Goal: Task Accomplishment & Management: Use online tool/utility

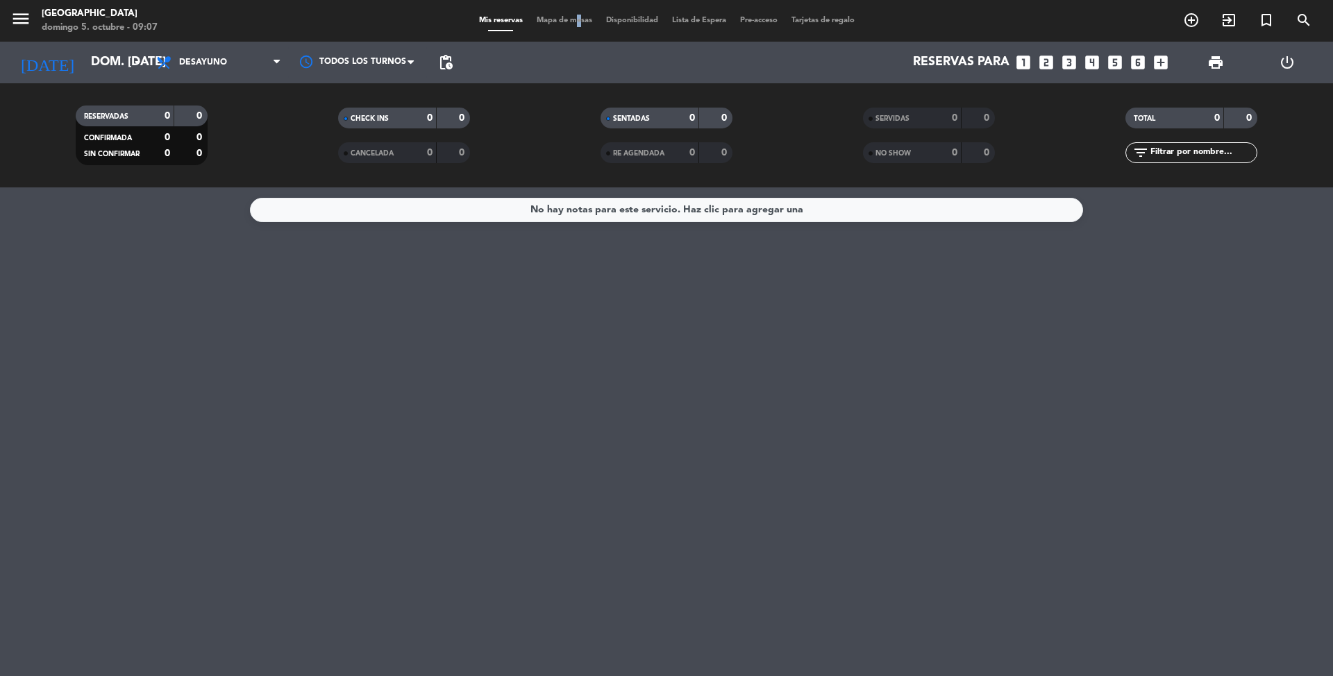
drag, startPoint x: 567, startPoint y: 18, endPoint x: 575, endPoint y: 18, distance: 8.3
click at [567, 19] on span "Mapa de mesas" at bounding box center [564, 21] width 69 height 8
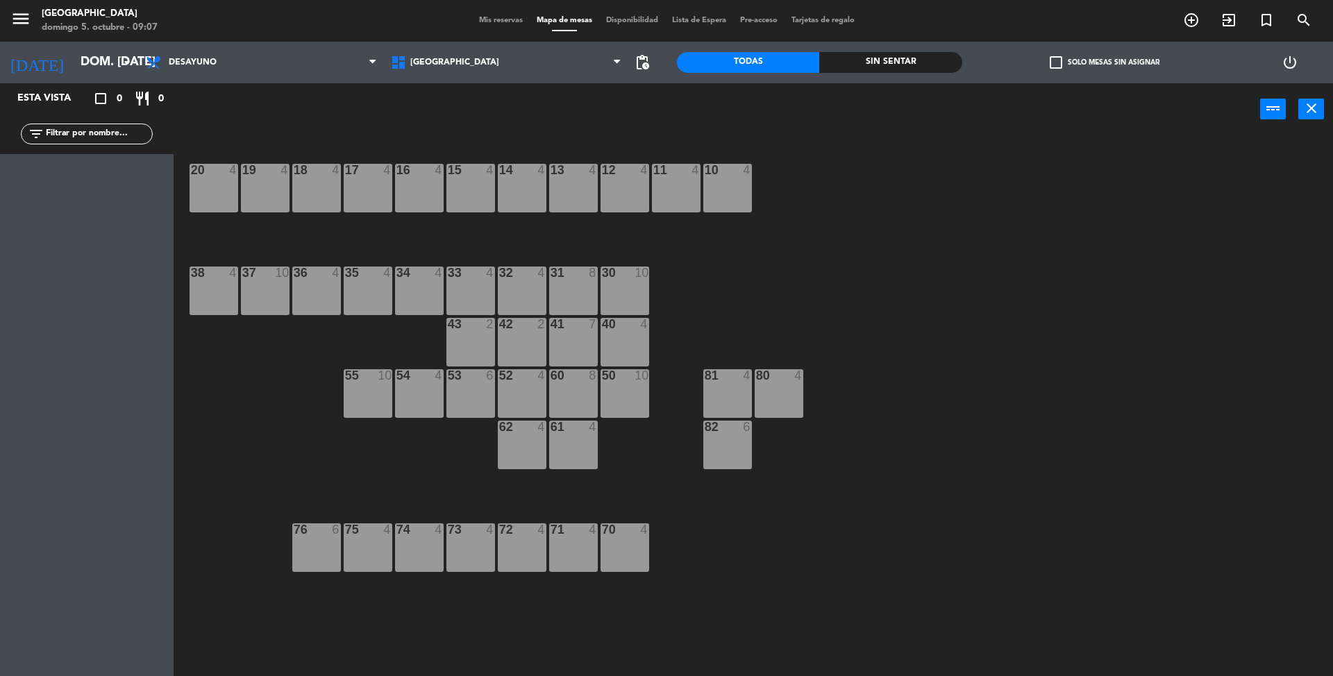
drag, startPoint x: 720, startPoint y: 188, endPoint x: 742, endPoint y: 183, distance: 21.9
click at [742, 183] on div "10 4" at bounding box center [728, 188] width 49 height 49
drag, startPoint x: 715, startPoint y: 203, endPoint x: 743, endPoint y: 193, distance: 29.4
click at [743, 193] on div "10 4 10 4" at bounding box center [728, 188] width 49 height 49
drag, startPoint x: 722, startPoint y: 201, endPoint x: 731, endPoint y: 192, distance: 12.3
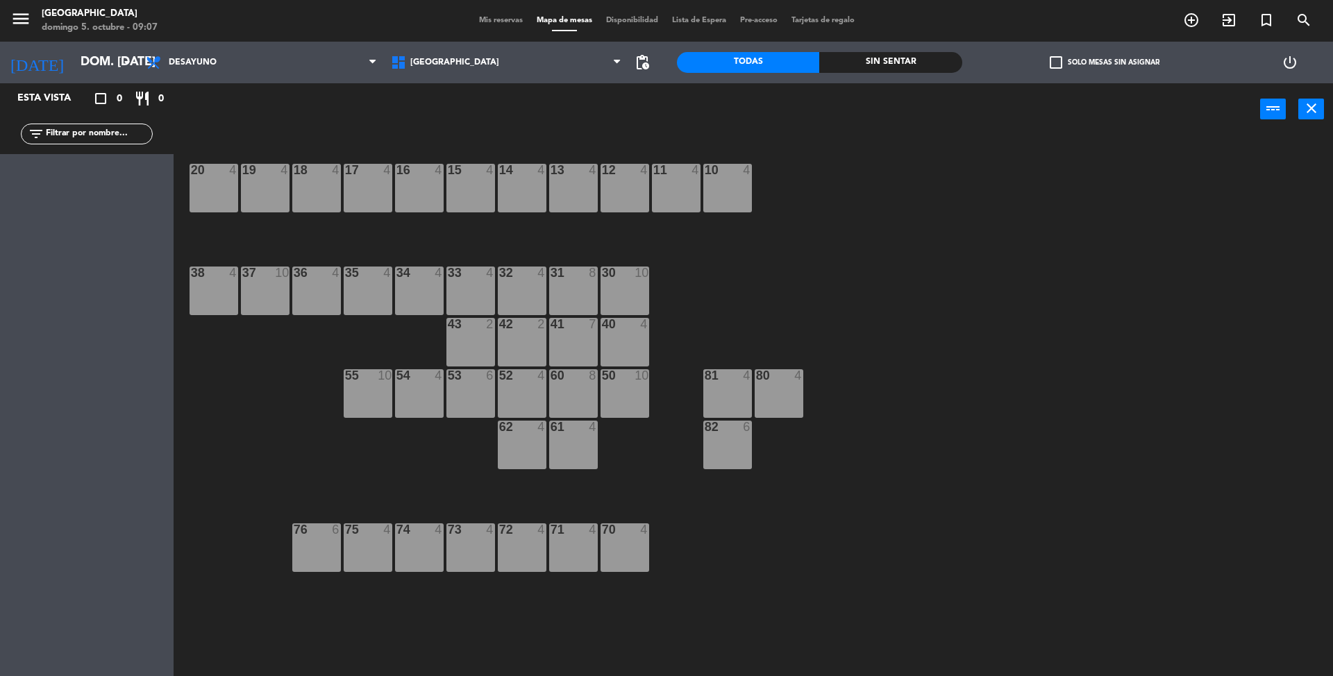
click at [725, 198] on div "10 4" at bounding box center [728, 188] width 49 height 49
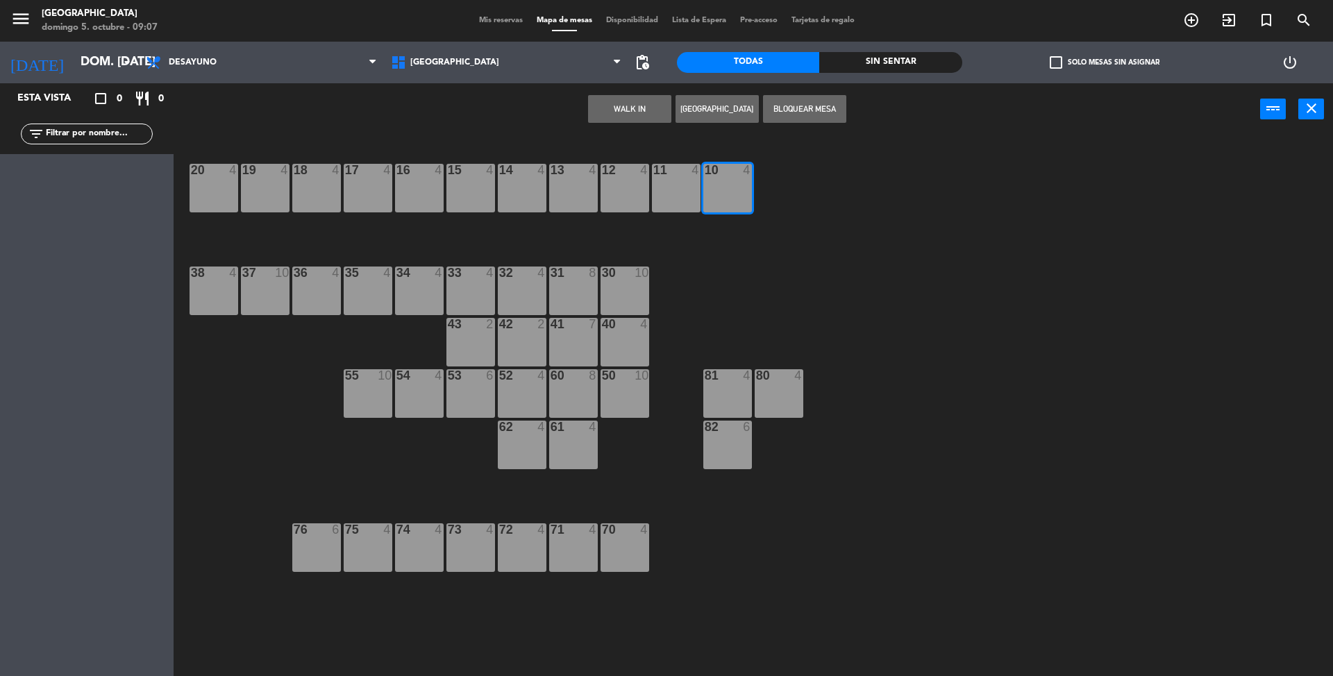
click at [615, 119] on button "WALK IN" at bounding box center [629, 109] width 83 height 28
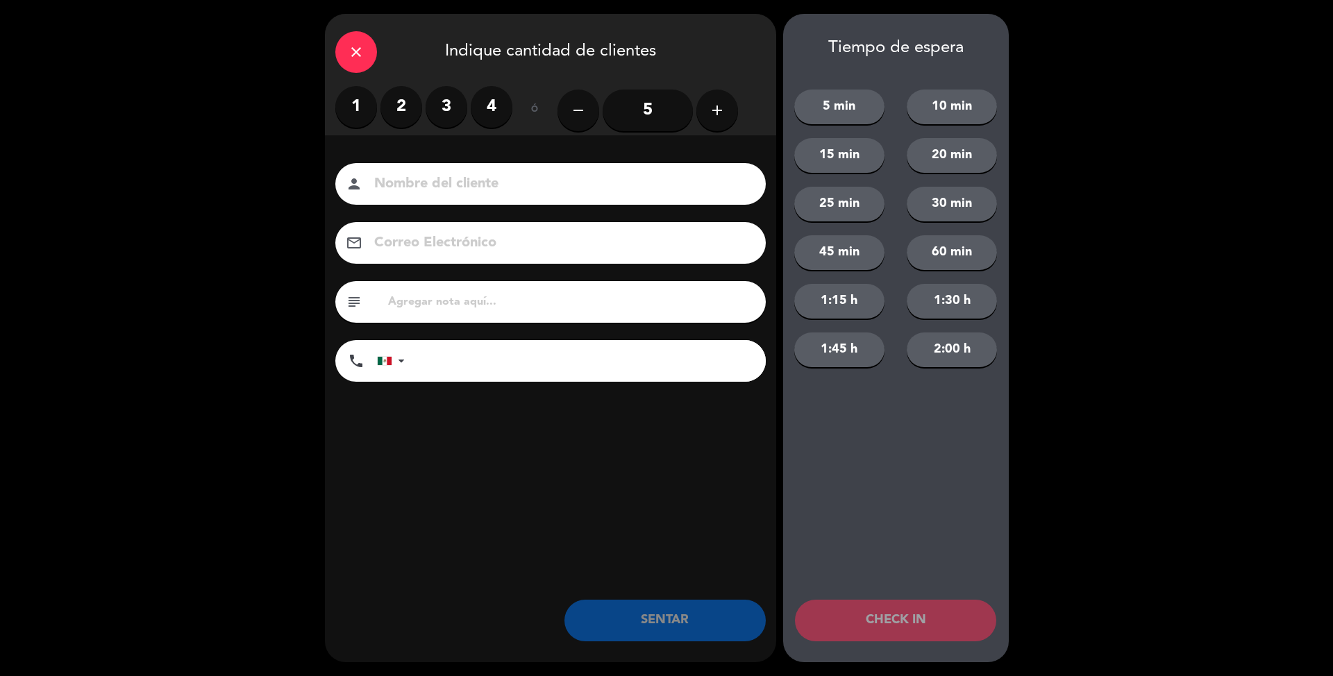
click at [581, 182] on input at bounding box center [560, 184] width 375 height 24
drag, startPoint x: 404, startPoint y: 111, endPoint x: 384, endPoint y: 111, distance: 19.4
click at [399, 112] on label "2" at bounding box center [402, 107] width 42 height 42
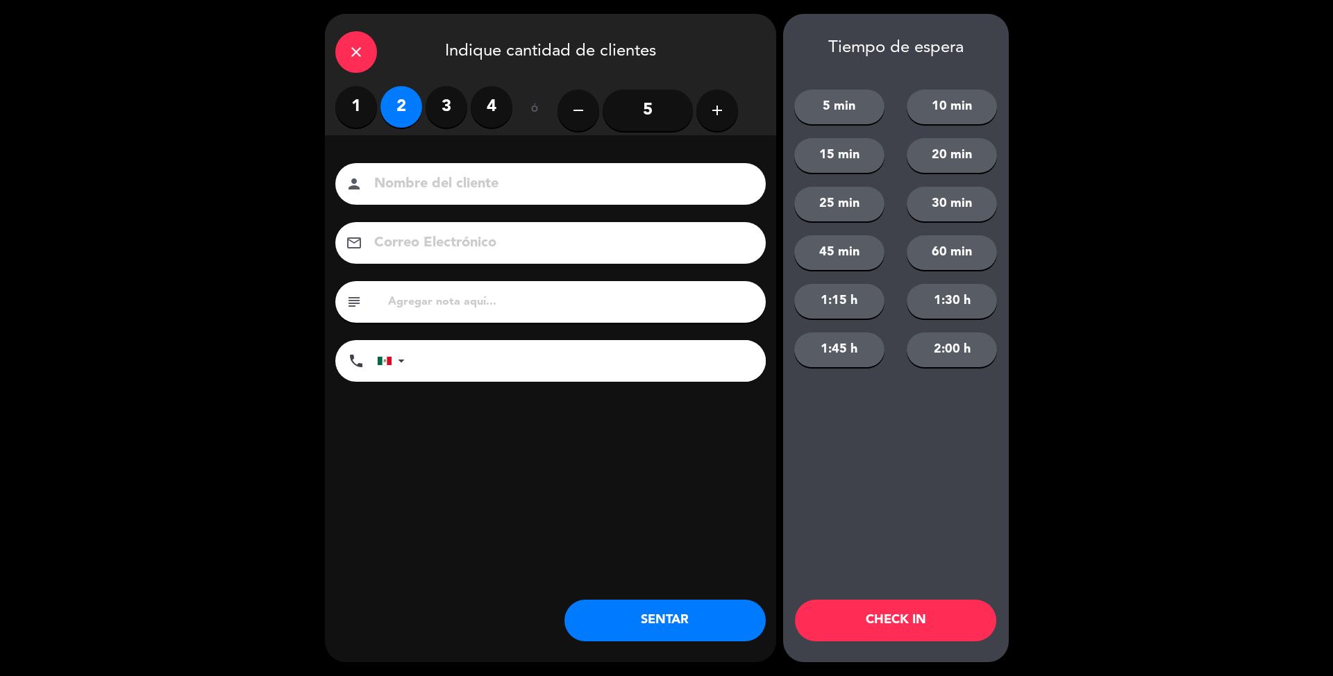
click at [594, 183] on input at bounding box center [560, 184] width 375 height 24
click at [387, 185] on input "[PERSON_NAME]" at bounding box center [560, 184] width 375 height 24
click at [607, 188] on input "[PERSON_NAME]" at bounding box center [560, 184] width 375 height 24
type input "[PERSON_NAME]"
click at [495, 108] on label "4" at bounding box center [492, 107] width 42 height 42
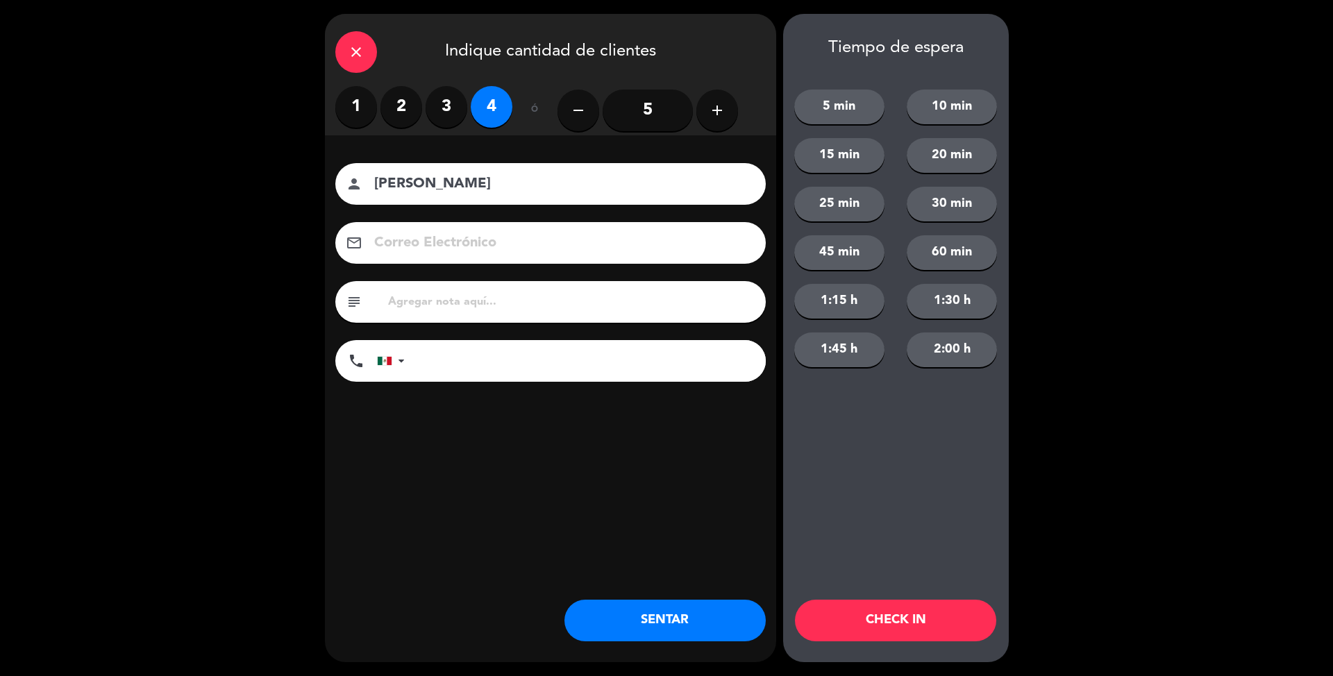
click at [734, 554] on button "SENTAR" at bounding box center [665, 621] width 201 height 42
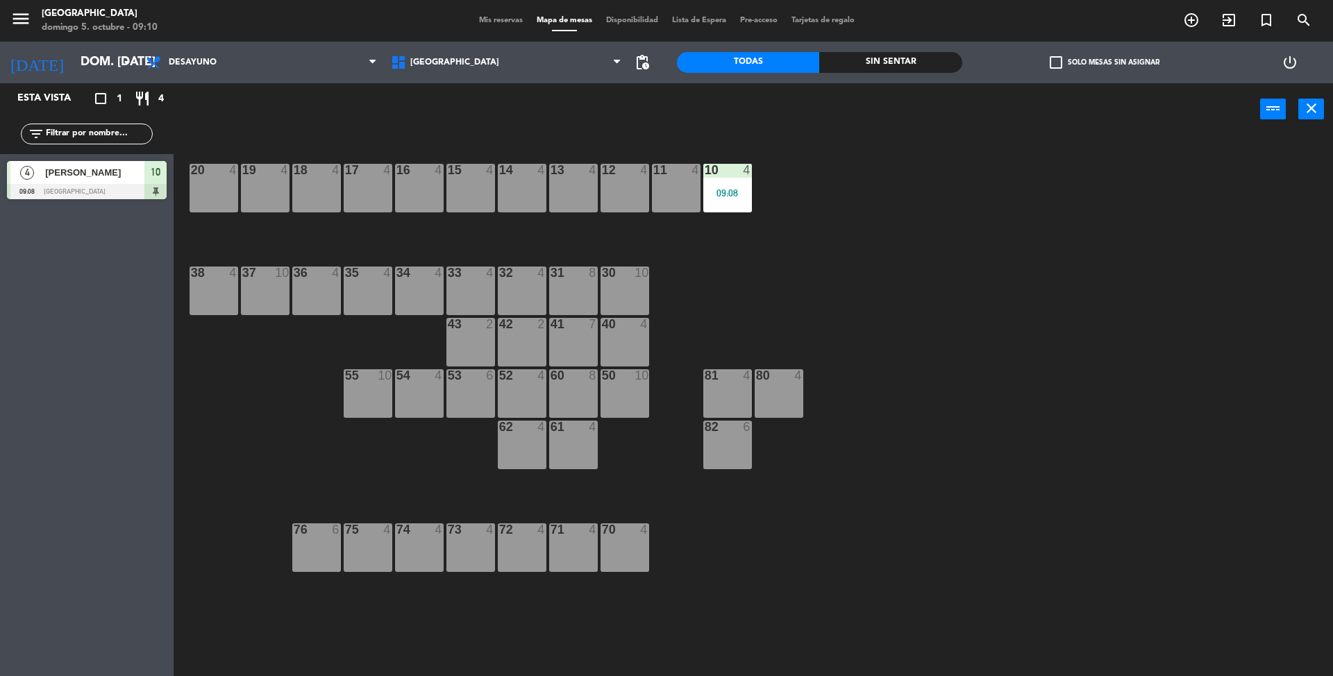
click at [585, 197] on div "13 4" at bounding box center [573, 188] width 49 height 49
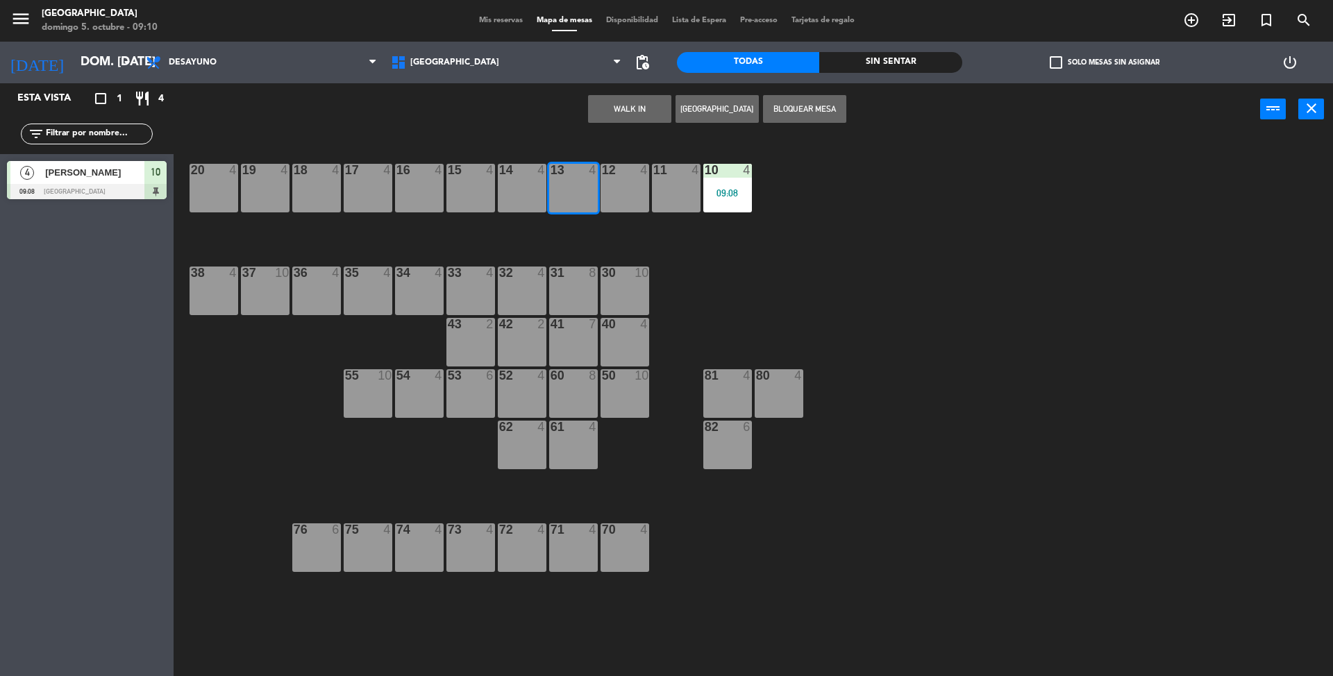
click at [658, 106] on button "WALK IN" at bounding box center [629, 109] width 83 height 28
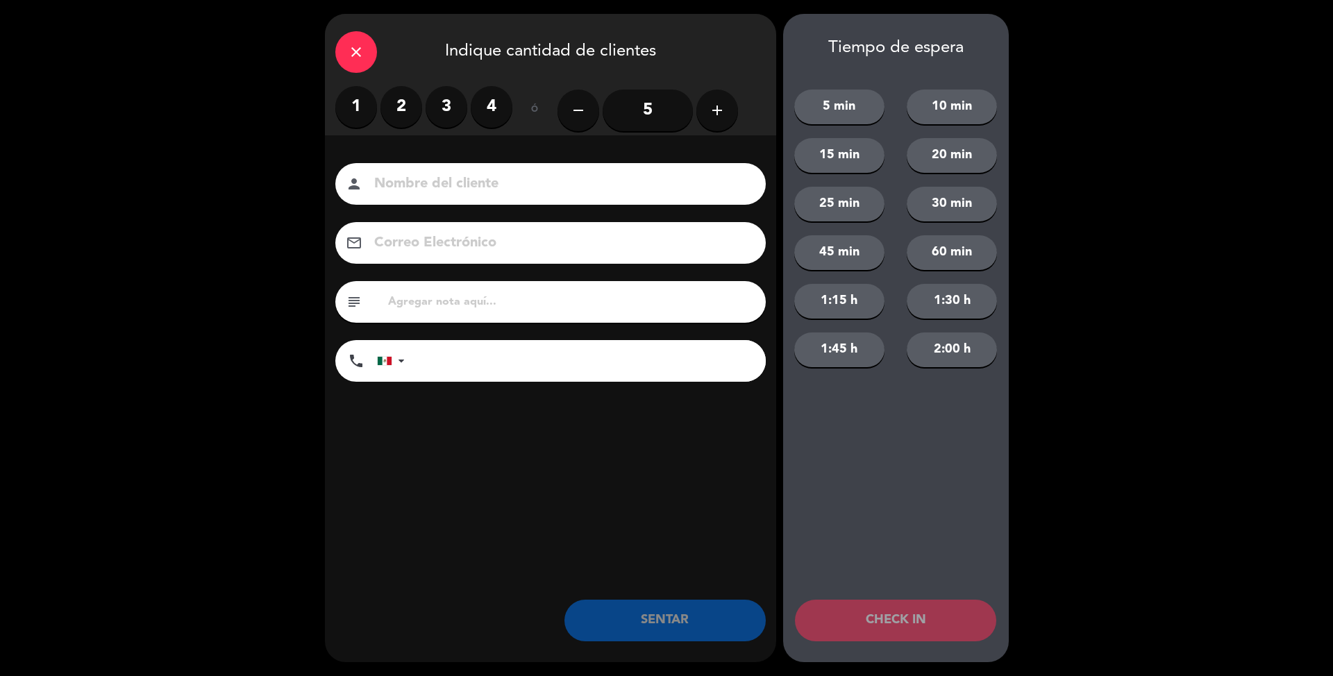
click at [501, 111] on label "4" at bounding box center [492, 107] width 42 height 42
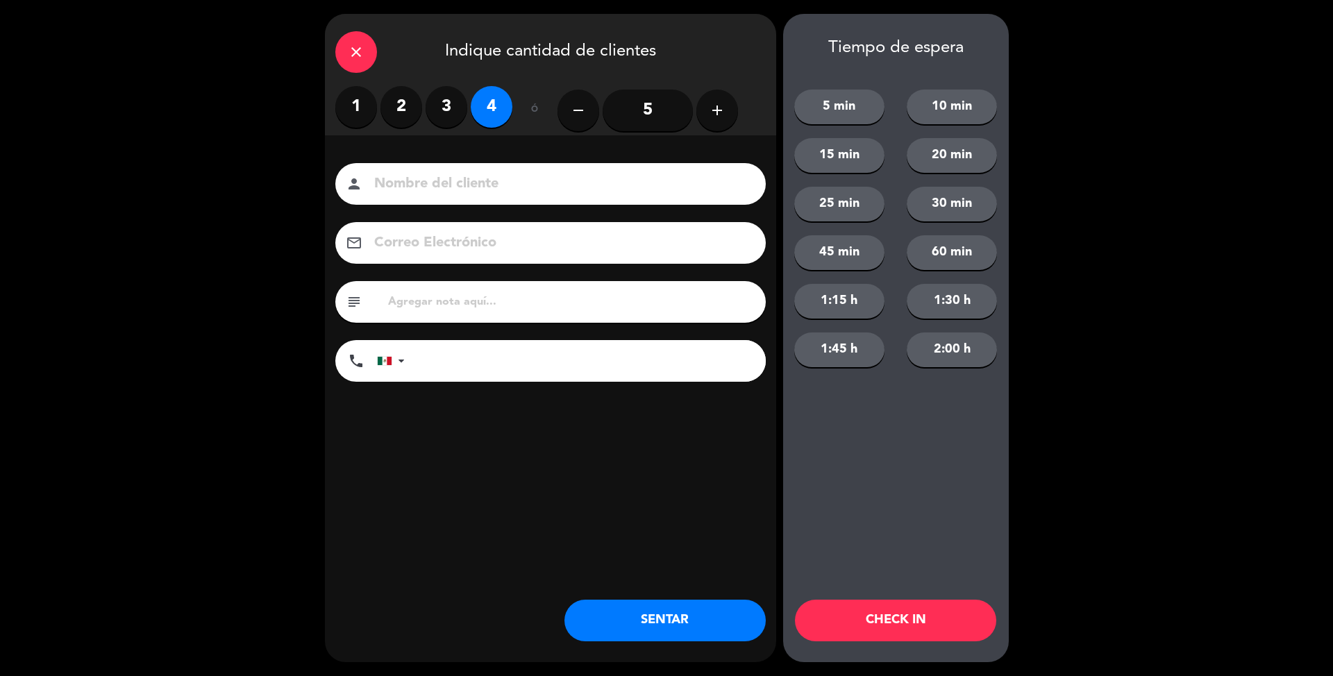
click at [526, 192] on input at bounding box center [560, 184] width 375 height 24
type input "S"
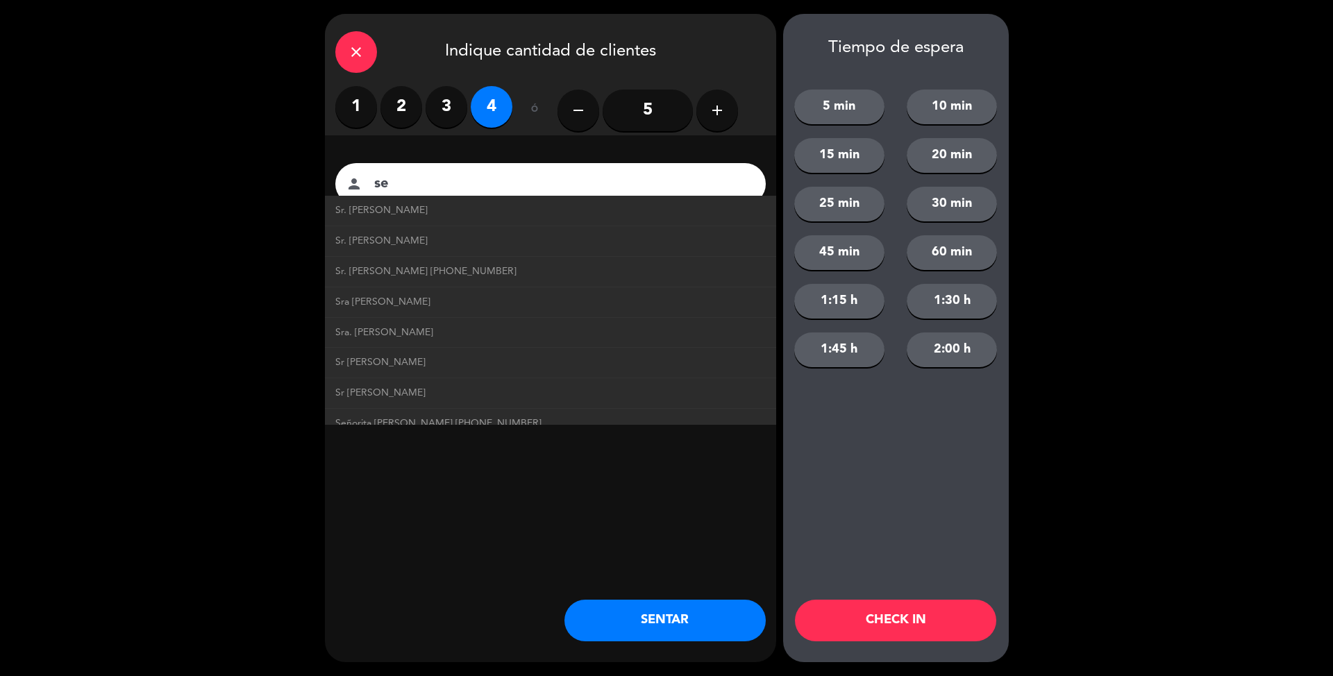
type input "s"
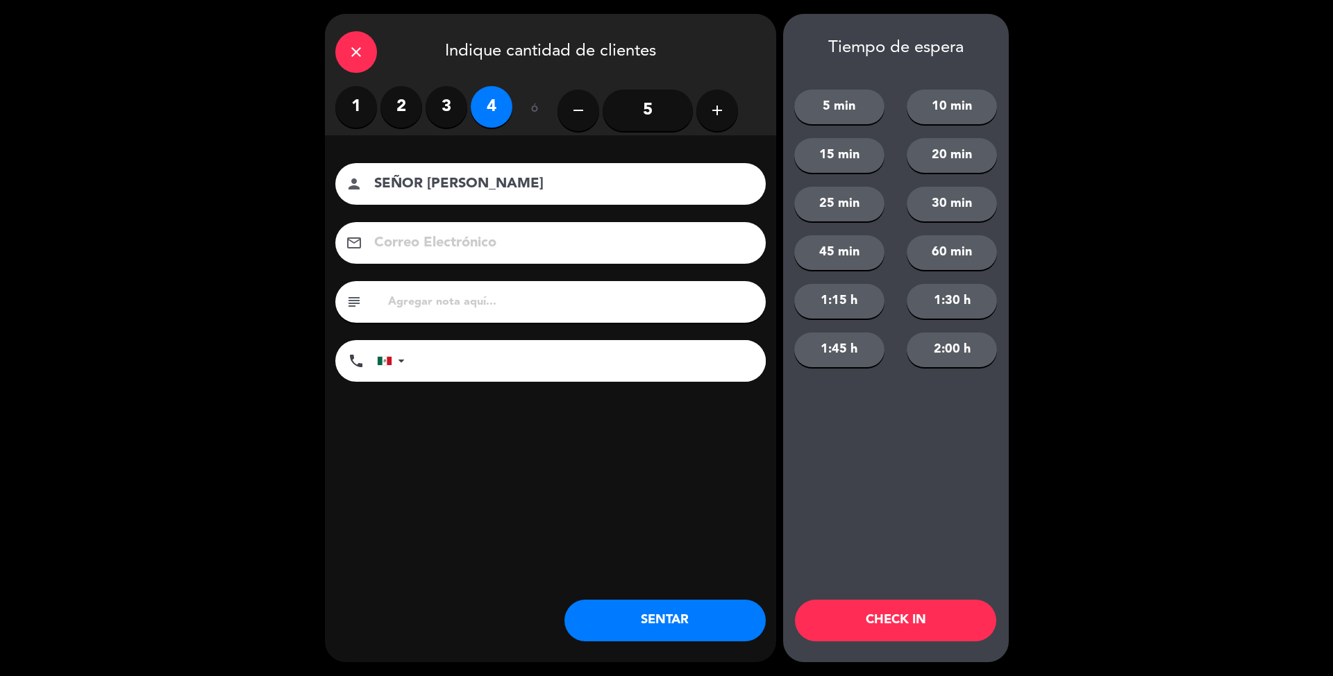
type input "SEÑOR [PERSON_NAME]"
drag, startPoint x: 731, startPoint y: 620, endPoint x: 743, endPoint y: 617, distance: 12.1
click at [743, 554] on button "SENTAR" at bounding box center [665, 621] width 201 height 42
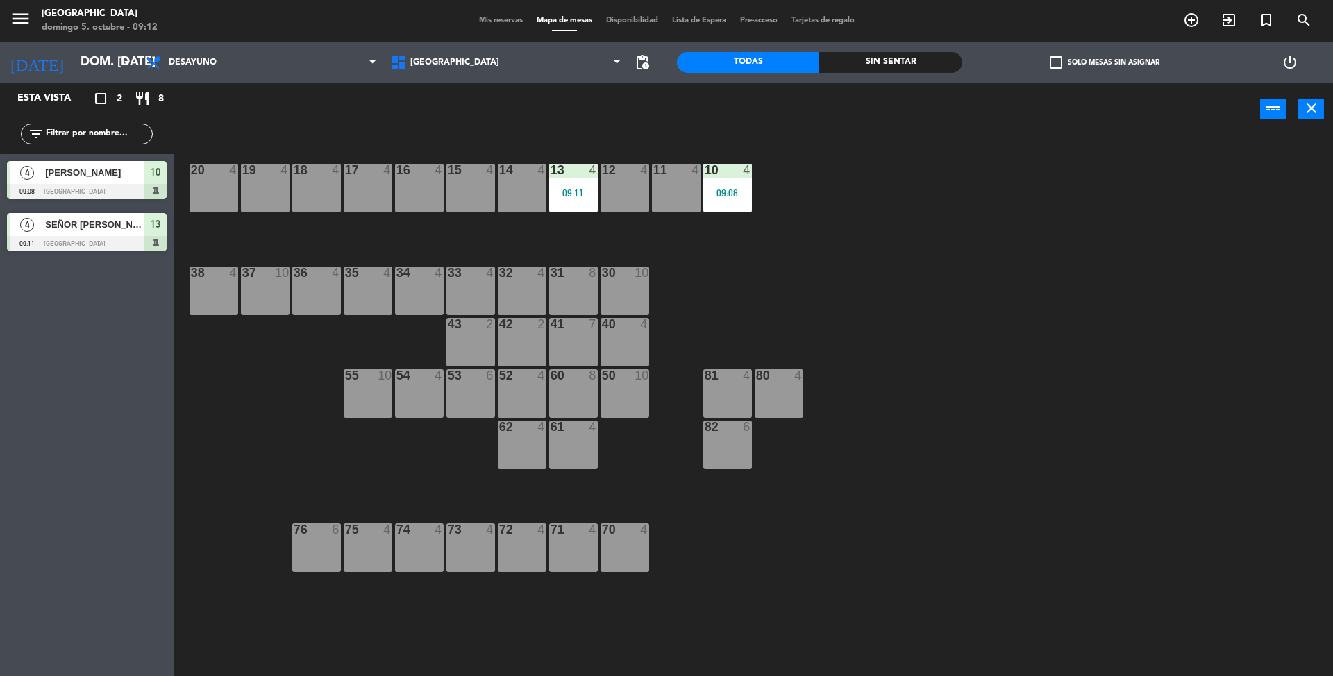
click at [528, 170] on div at bounding box center [521, 170] width 23 height 13
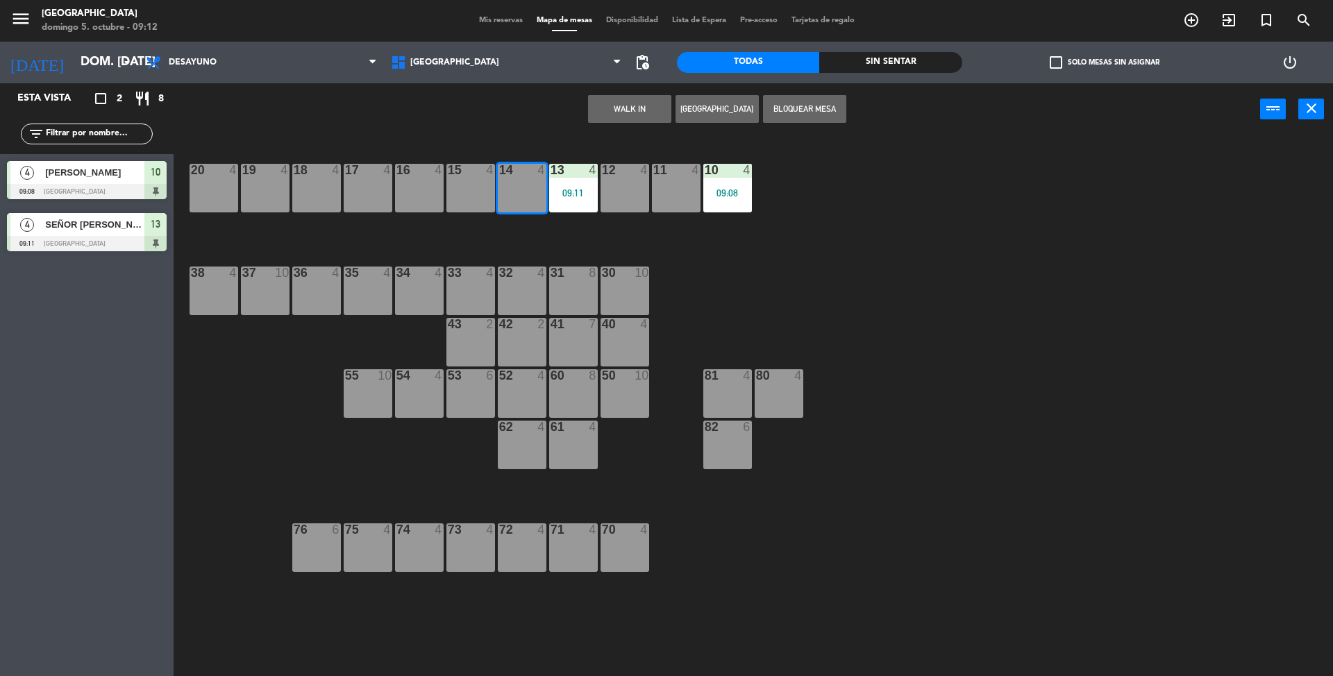
click at [623, 109] on button "WALK IN" at bounding box center [629, 109] width 83 height 28
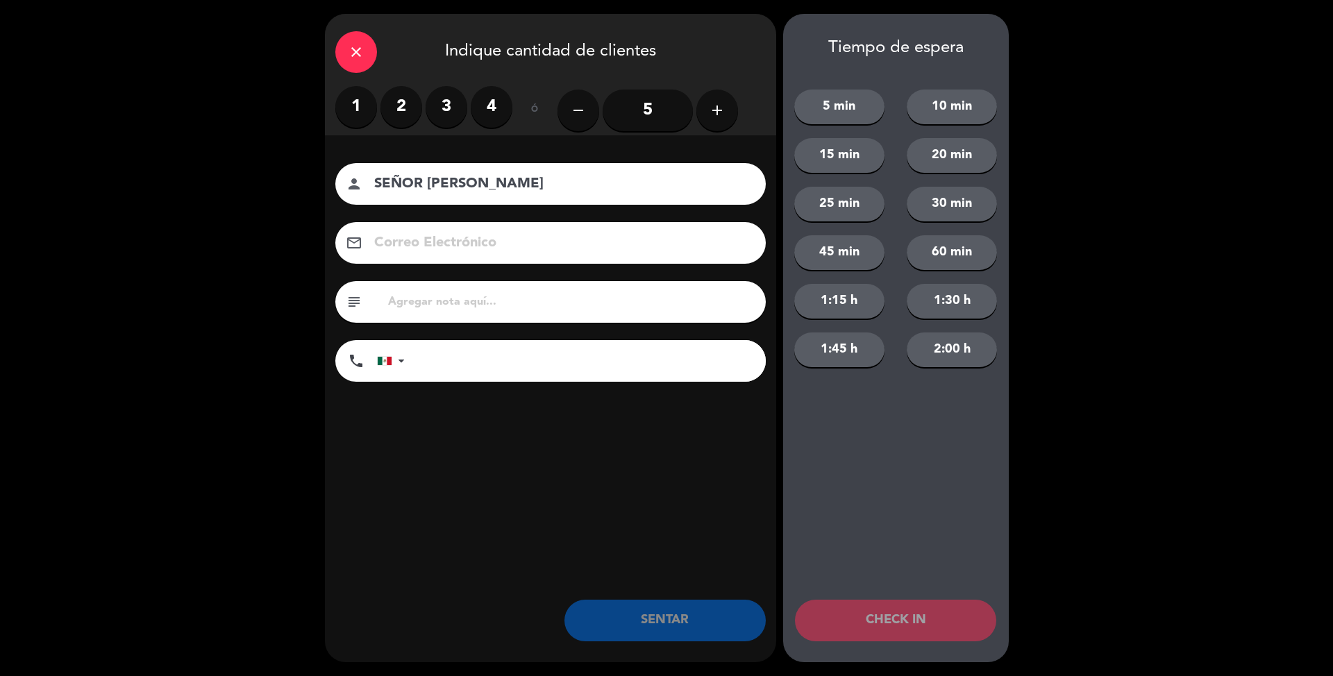
type input "SEÑOR [PERSON_NAME]"
click at [397, 113] on label "2" at bounding box center [402, 107] width 42 height 42
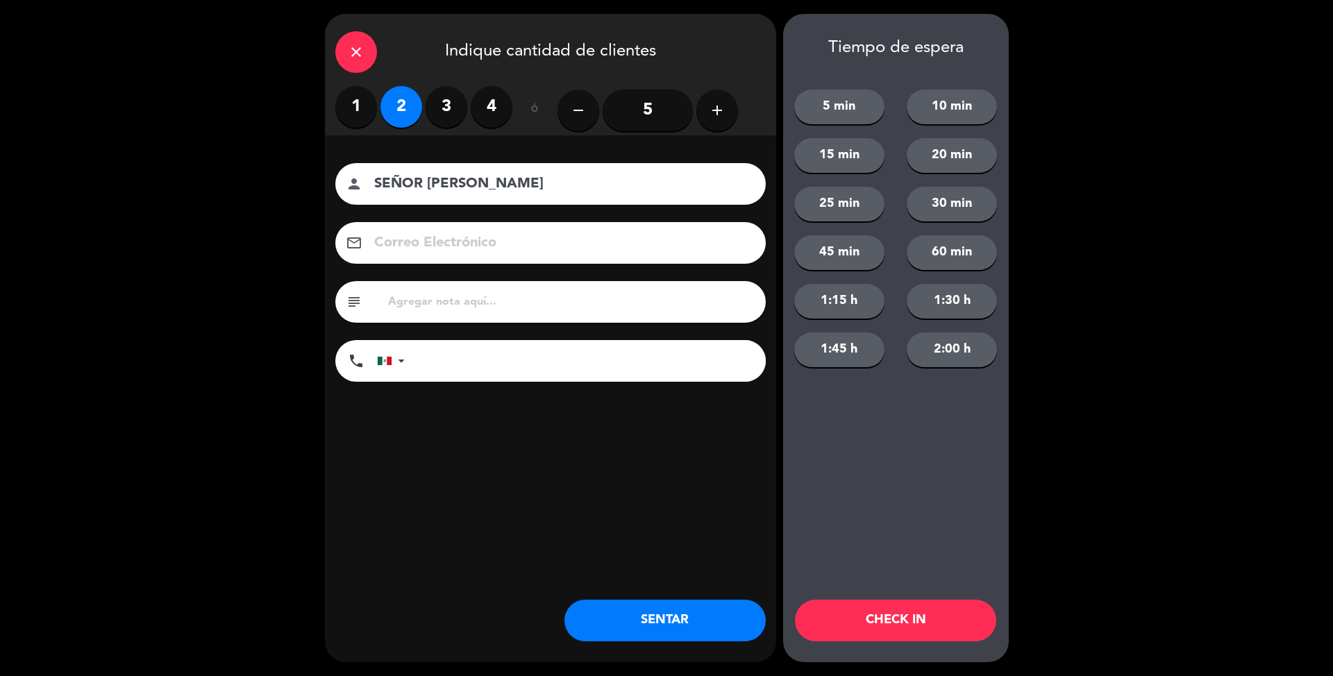
click at [649, 554] on button "SENTAR" at bounding box center [665, 621] width 201 height 42
